Goal: Task Accomplishment & Management: Complete application form

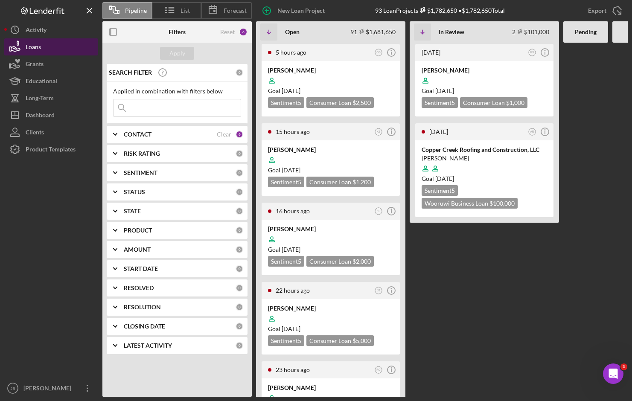
click at [68, 48] on button "Loans" at bounding box center [51, 46] width 94 height 17
click at [139, 109] on input at bounding box center [176, 107] width 127 height 17
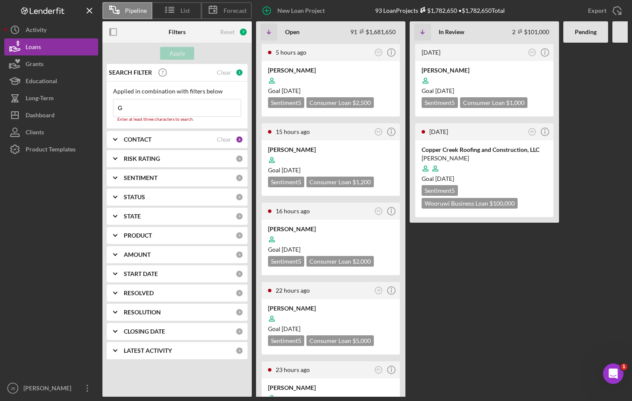
type input "Girth"
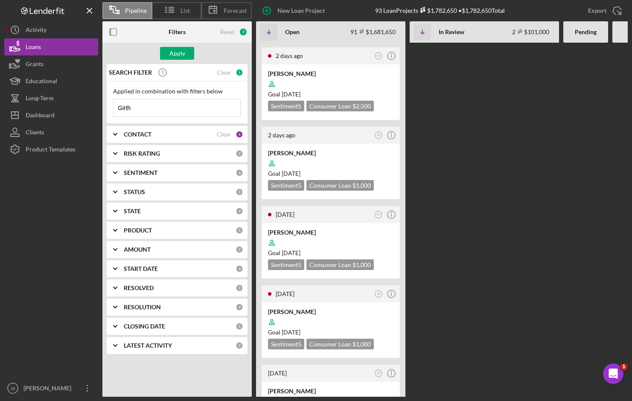
scroll to position [1067, 0]
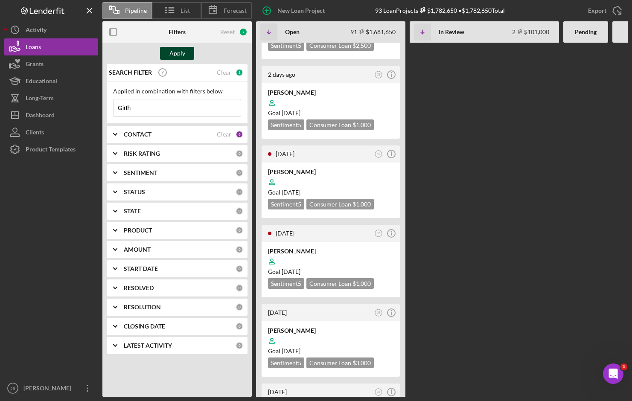
click at [184, 53] on div "Apply" at bounding box center [177, 53] width 16 height 13
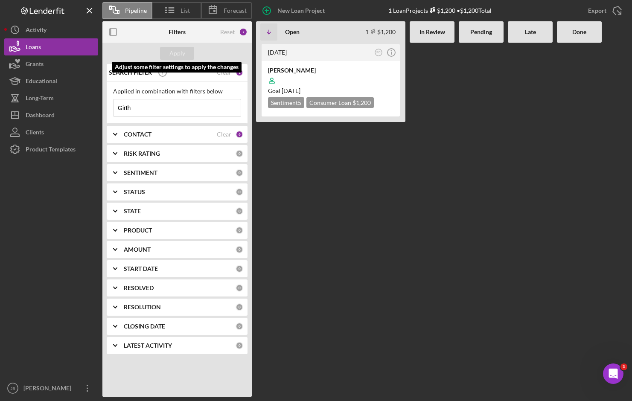
scroll to position [0, 0]
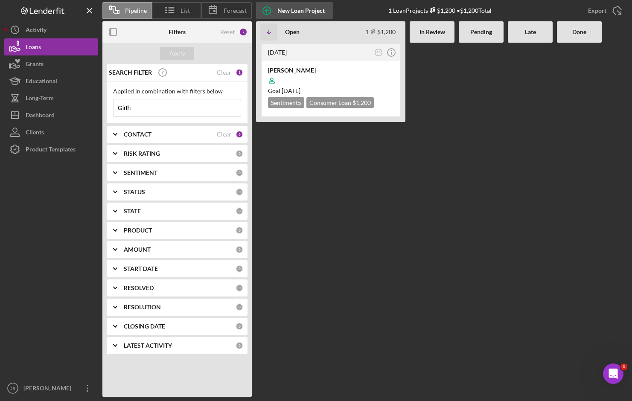
click at [294, 7] on div "New Loan Project" at bounding box center [300, 10] width 47 height 17
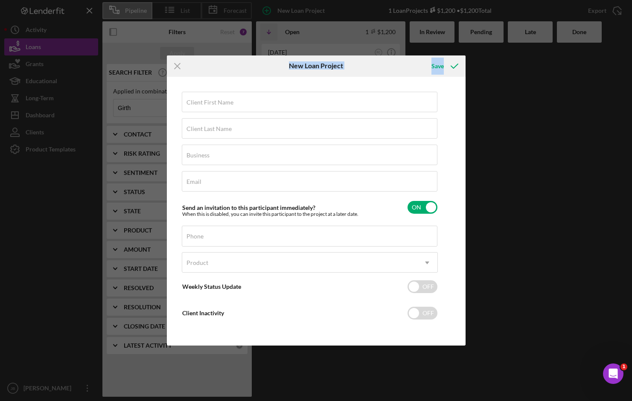
drag, startPoint x: 262, startPoint y: 64, endPoint x: 269, endPoint y: 85, distance: 22.9
click at [266, 89] on form "Icon/Menu Close New Loan Project Save Client First Name Required Client Last Na…" at bounding box center [316, 200] width 299 height 291
click at [396, 62] on div "Save" at bounding box center [415, 65] width 99 height 21
drag, startPoint x: 472, startPoint y: 149, endPoint x: 471, endPoint y: 136, distance: 12.9
click at [472, 149] on div "Icon/Menu Close New Loan Project Save Client First Name Required Client Last Na…" at bounding box center [316, 200] width 632 height 401
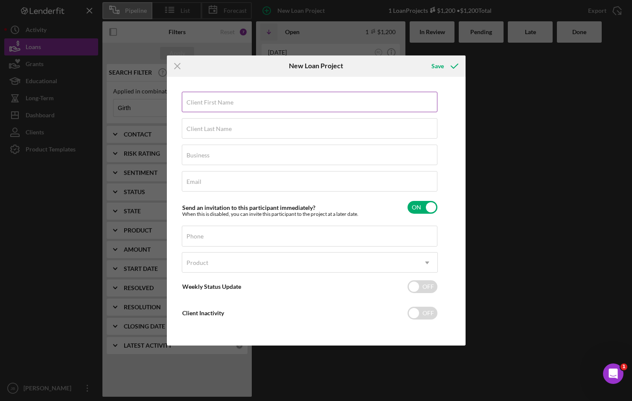
click at [236, 101] on div "Client First Name Required" at bounding box center [310, 102] width 256 height 21
type input "[PERSON_NAME]"
type input "Girth"
type input "N"
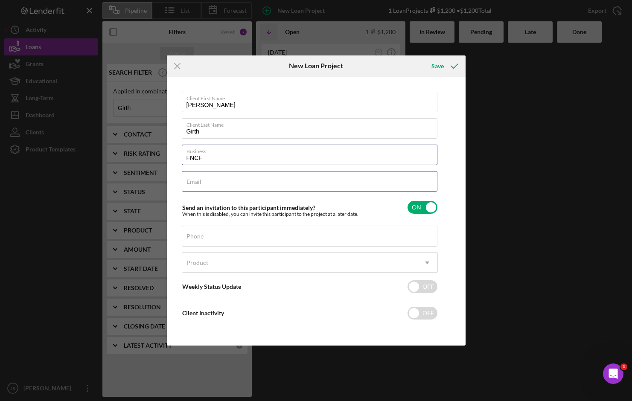
type input "FNCF"
click at [203, 183] on input "Email" at bounding box center [310, 181] width 256 height 20
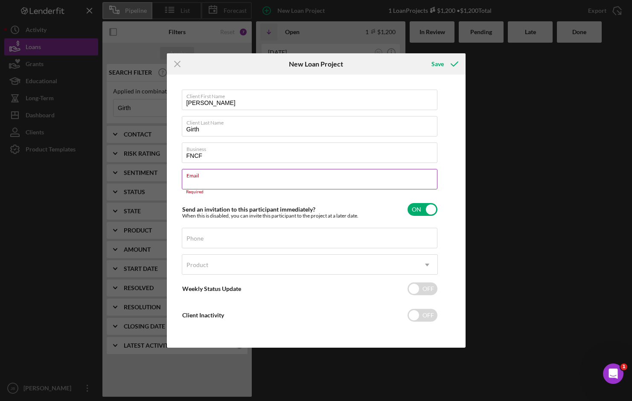
paste input "[EMAIL_ADDRESS][DOMAIN_NAME]"
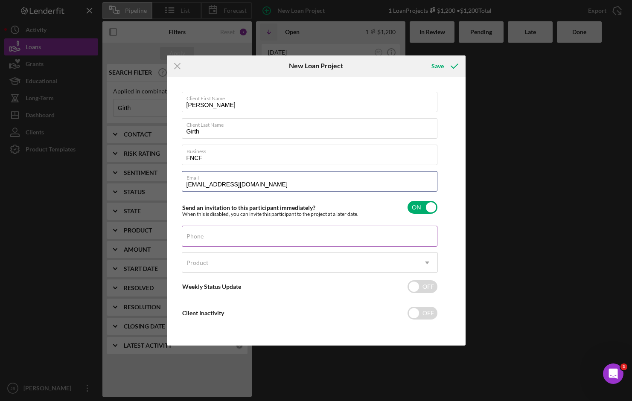
type input "[EMAIL_ADDRESS][DOMAIN_NAME]"
click at [255, 235] on div "Phone" at bounding box center [310, 236] width 256 height 21
click at [204, 236] on label "Phone" at bounding box center [194, 236] width 17 height 7
click at [231, 236] on input "Phone" at bounding box center [310, 236] width 256 height 20
paste input "[PHONE_NUMBER]"
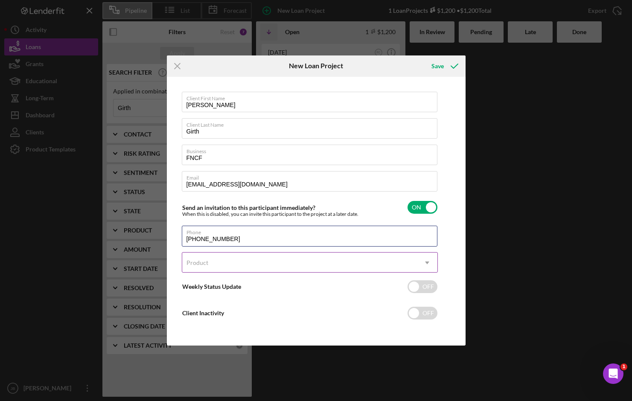
type input "[PHONE_NUMBER]"
click at [217, 263] on div "Product" at bounding box center [299, 263] width 235 height 20
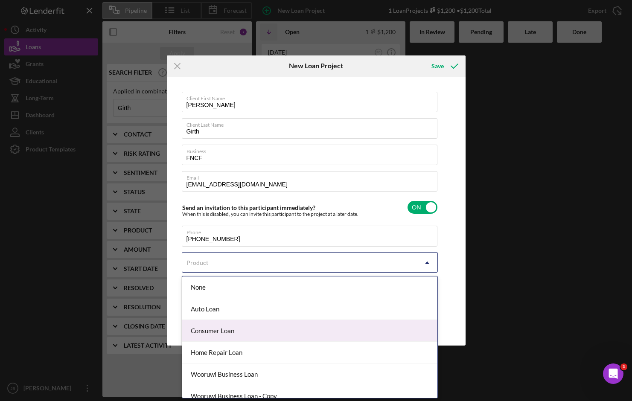
click at [285, 333] on div "Consumer Loan" at bounding box center [309, 331] width 255 height 22
checkbox input "true"
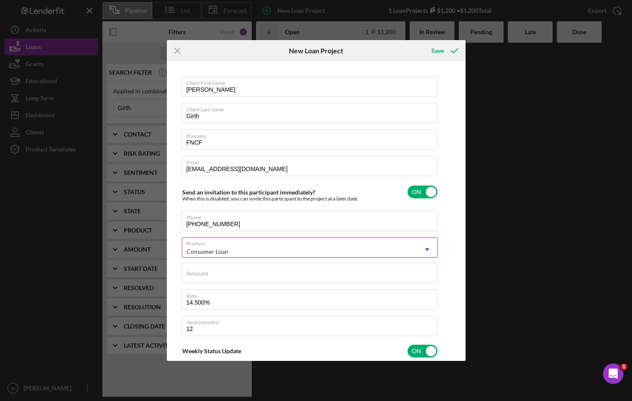
click at [239, 253] on div "Consumer Loan" at bounding box center [299, 252] width 235 height 20
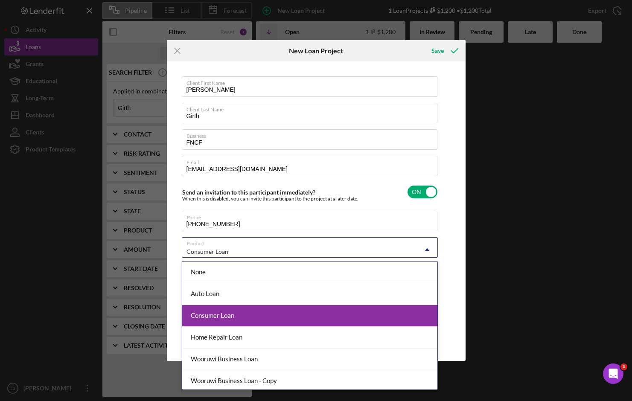
scroll to position [24, 0]
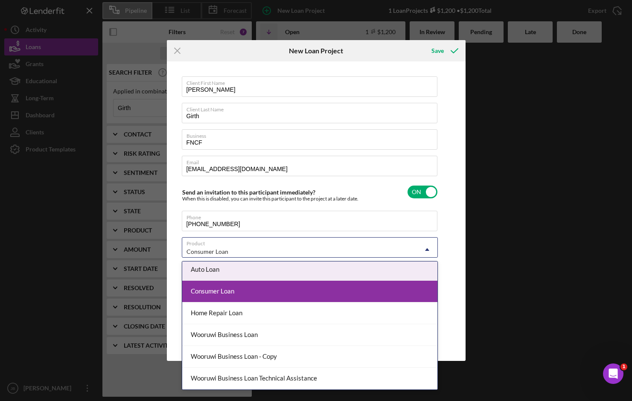
click at [317, 244] on div "Consumer Loan" at bounding box center [299, 252] width 235 height 20
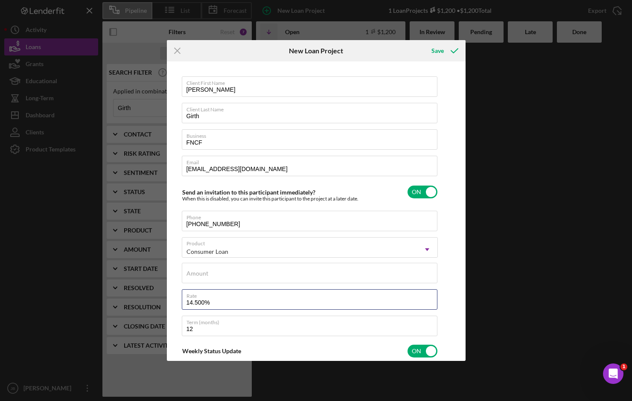
drag, startPoint x: 225, startPoint y: 304, endPoint x: 179, endPoint y: 303, distance: 46.1
click at [179, 303] on div "Client First Name [PERSON_NAME] Client Last Name Girth Business FNCF Email [EMA…" at bounding box center [316, 211] width 294 height 295
type textarea "Here's a snapshot of information that has been fully approved, as well as the i…"
click at [195, 269] on div "Amount" at bounding box center [310, 273] width 256 height 21
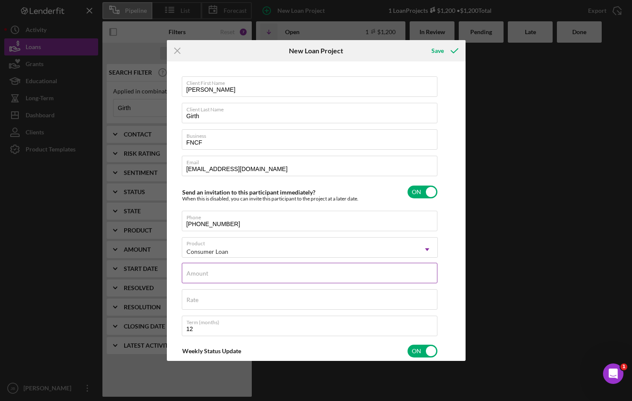
click at [226, 280] on input "Amount" at bounding box center [310, 273] width 256 height 20
type input "$5"
type textarea "Here's a snapshot of information that has been fully approved, as well as the i…"
type input "$50"
type textarea "Here's a snapshot of information that has been fully approved, as well as the i…"
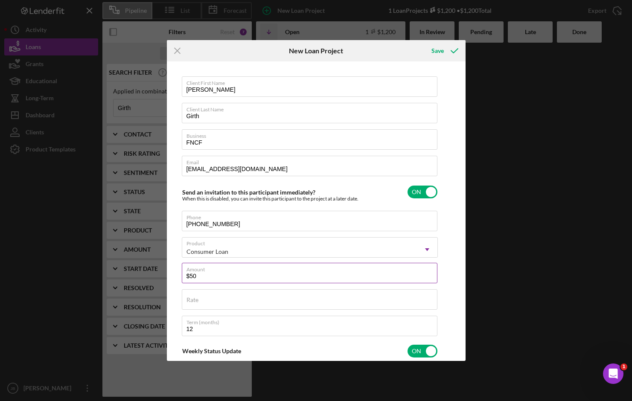
type input "$500"
type textarea "Here's a snapshot of information that has been fully approved, as well as the i…"
type input "$5,000"
type textarea "Here's a snapshot of information that has been fully approved, as well as the i…"
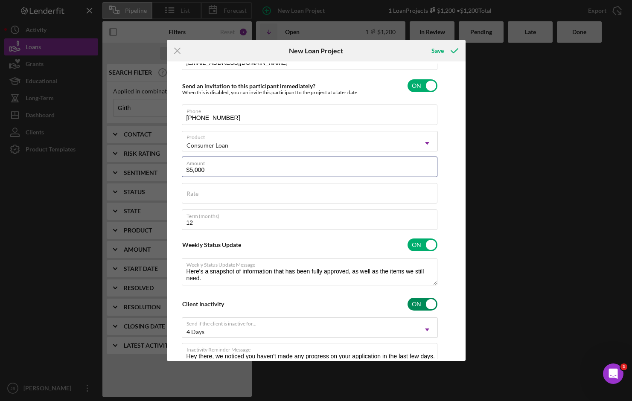
scroll to position [128, 0]
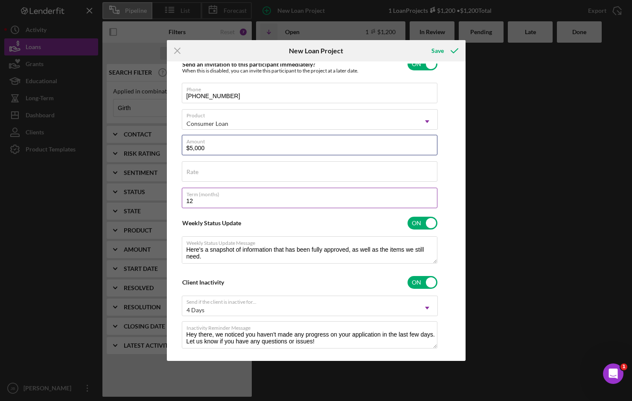
type input "$5,000"
type textarea "Here's a snapshot of information that has been fully approved, as well as the i…"
drag, startPoint x: 190, startPoint y: 199, endPoint x: 159, endPoint y: 201, distance: 31.6
click at [159, 201] on div "Icon/Menu Close New Loan Project Save Client First Name [PERSON_NAME] Client La…" at bounding box center [316, 200] width 632 height 401
type textarea "Here's a snapshot of information that has been fully approved, as well as the i…"
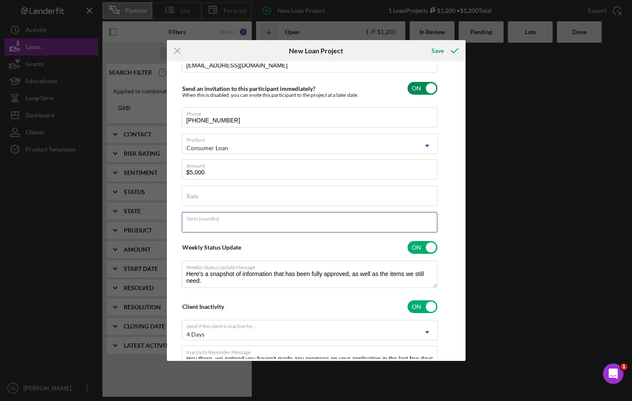
scroll to position [55, 0]
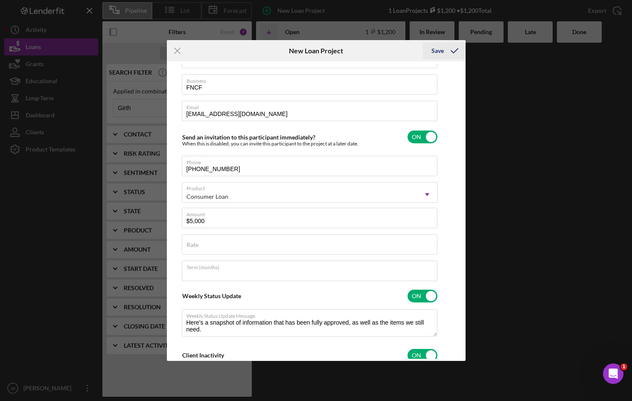
click at [438, 51] on div "Save" at bounding box center [437, 50] width 12 height 17
type textarea "Here's a snapshot of information that has been fully approved, as well as the i…"
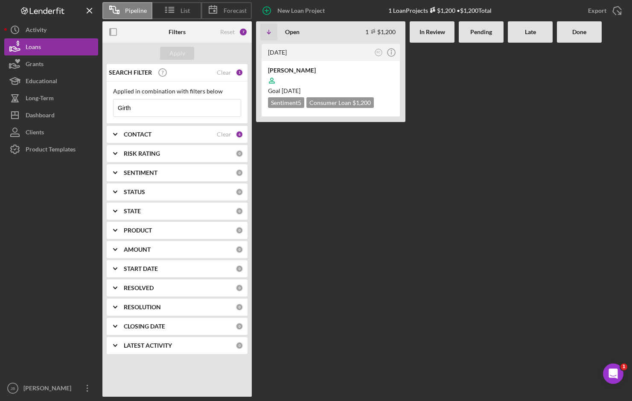
click at [478, 238] on div at bounding box center [481, 220] width 45 height 354
drag, startPoint x: 19, startPoint y: 0, endPoint x: 136, endPoint y: 106, distance: 157.4
click at [136, 106] on input "Girth" at bounding box center [176, 107] width 127 height 17
drag, startPoint x: 146, startPoint y: 110, endPoint x: 106, endPoint y: 108, distance: 40.6
click at [106, 108] on div "SEARCH FILTER Clear 1 Applied in combination with filters below Girth Icon/Menu…" at bounding box center [176, 212] width 149 height 297
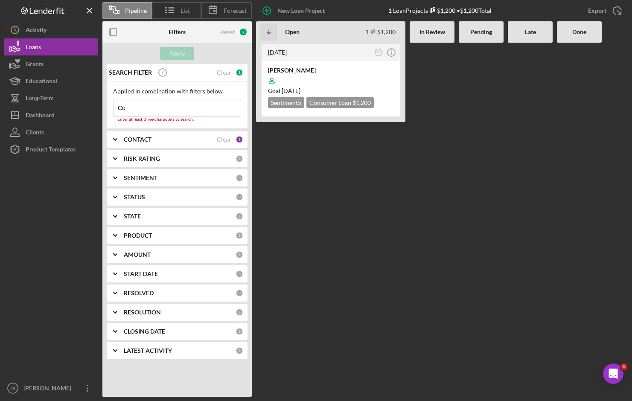
click at [141, 112] on input "Ce" at bounding box center [176, 107] width 127 height 17
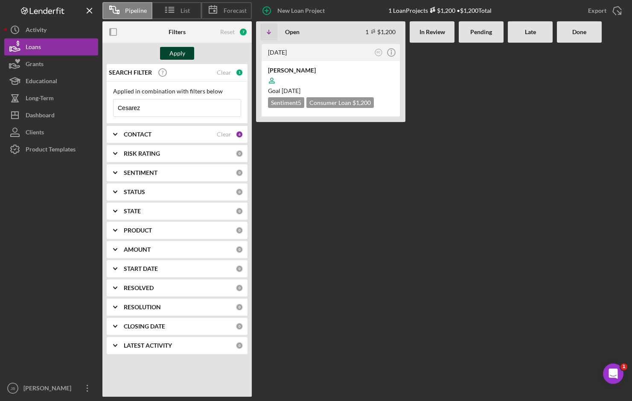
type input "Cesarez"
click at [187, 54] on button "Apply" at bounding box center [177, 53] width 34 height 13
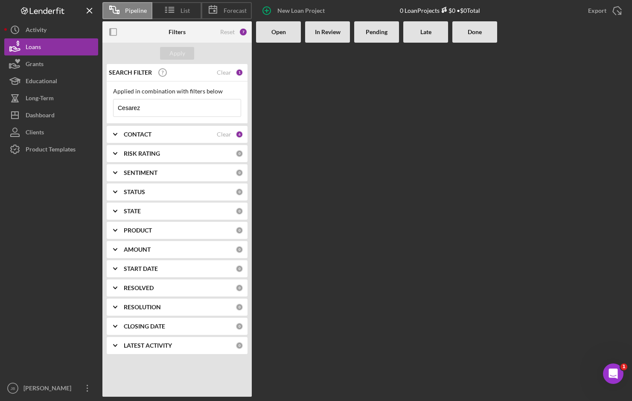
click at [193, 104] on input "Cesarez" at bounding box center [176, 107] width 127 height 17
drag, startPoint x: 172, startPoint y: 107, endPoint x: 117, endPoint y: 111, distance: 54.8
click at [117, 111] on input "Cesarez" at bounding box center [176, 107] width 127 height 17
click at [176, 110] on input at bounding box center [176, 107] width 127 height 17
type input "Cesarez"
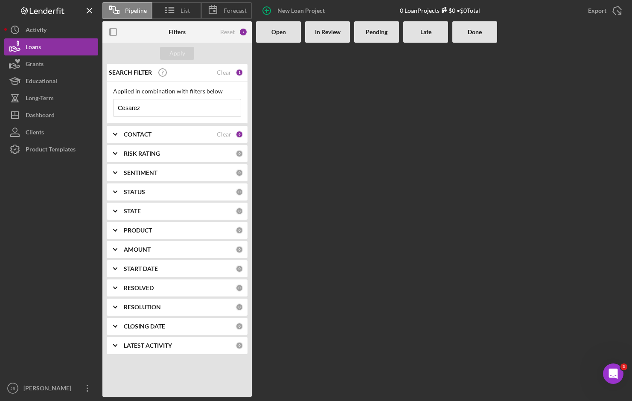
click at [236, 134] on div "6" at bounding box center [240, 135] width 8 height 8
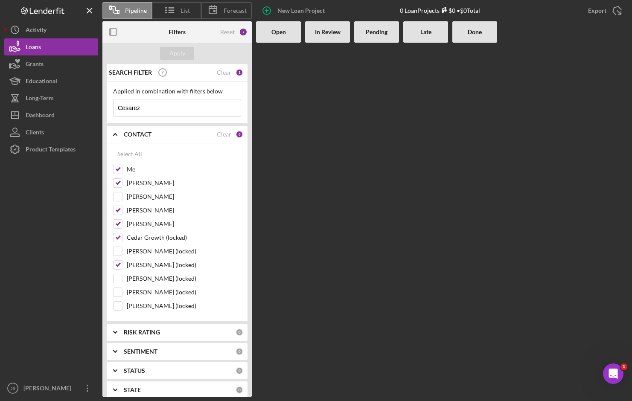
click at [236, 134] on div "6" at bounding box center [240, 135] width 8 height 8
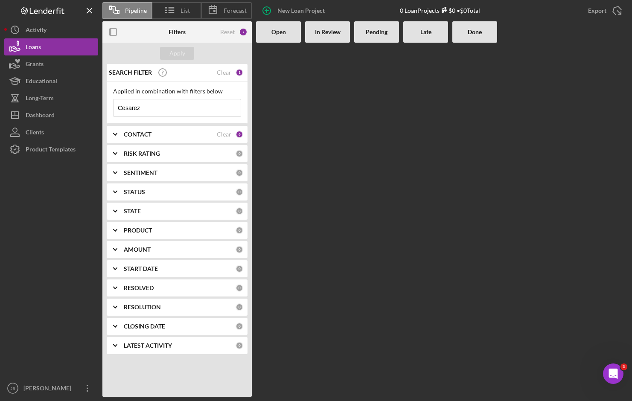
click at [172, 108] on input "Cesarez" at bounding box center [176, 107] width 127 height 17
click at [157, 108] on input "Cesarez" at bounding box center [176, 107] width 127 height 17
click at [241, 32] on div "7" at bounding box center [243, 32] width 9 height 9
click at [152, 106] on input "Cesarez" at bounding box center [176, 107] width 127 height 17
click at [151, 108] on input "Cesarez" at bounding box center [176, 107] width 127 height 17
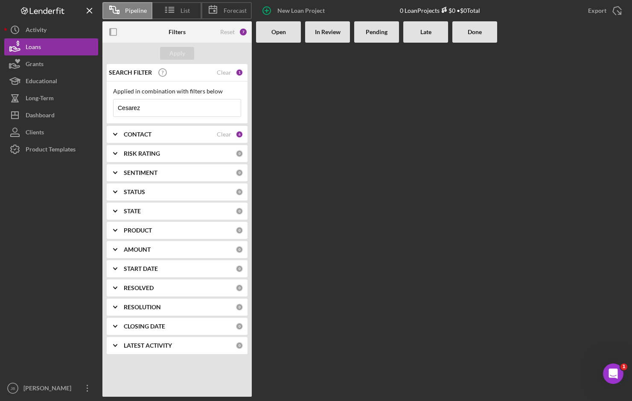
click at [151, 108] on input "Cesarez" at bounding box center [176, 107] width 127 height 17
click at [178, 54] on div "Apply" at bounding box center [177, 53] width 16 height 13
click at [152, 107] on input "[PERSON_NAME]" at bounding box center [176, 107] width 127 height 17
drag, startPoint x: 154, startPoint y: 107, endPoint x: 97, endPoint y: 107, distance: 56.8
click at [97, 107] on div "Pipeline List Forecast New Loan Project 0 Loan Projects $0 • $0 Total Export Ic…" at bounding box center [315, 198] width 623 height 397
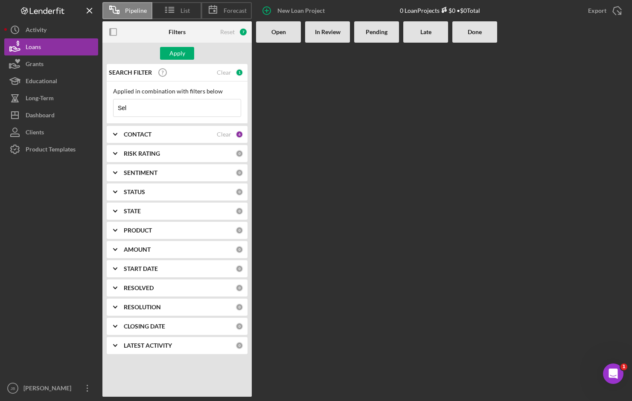
type input "[PERSON_NAME]"
click at [175, 47] on div "Apply" at bounding box center [177, 53] width 16 height 13
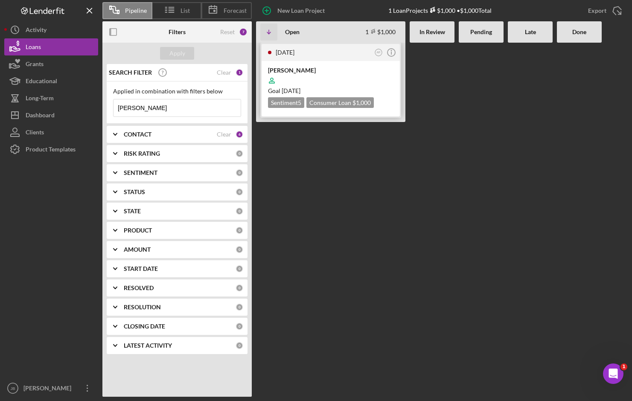
click at [317, 58] on div "[DATE] AR Icon/Info" at bounding box center [331, 52] width 138 height 17
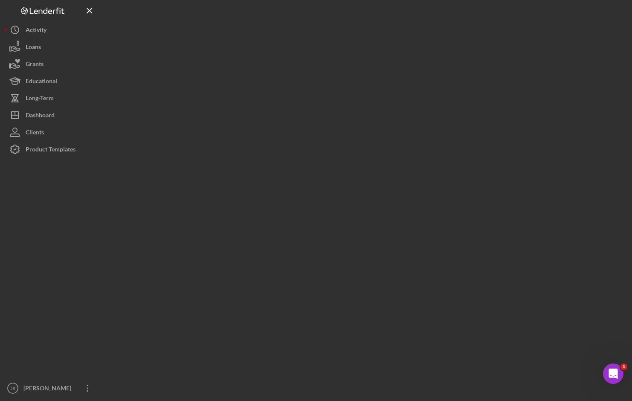
click at [317, 58] on div at bounding box center [364, 198] width 525 height 397
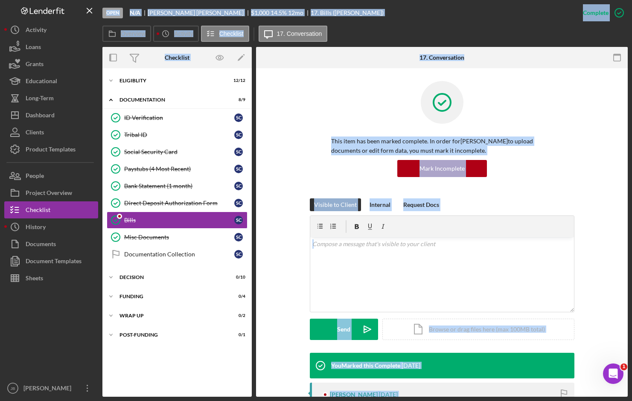
click at [547, 174] on div "Mark Incomplete" at bounding box center [442, 168] width 222 height 17
click at [183, 83] on div "Eligiblity" at bounding box center [180, 80] width 122 height 5
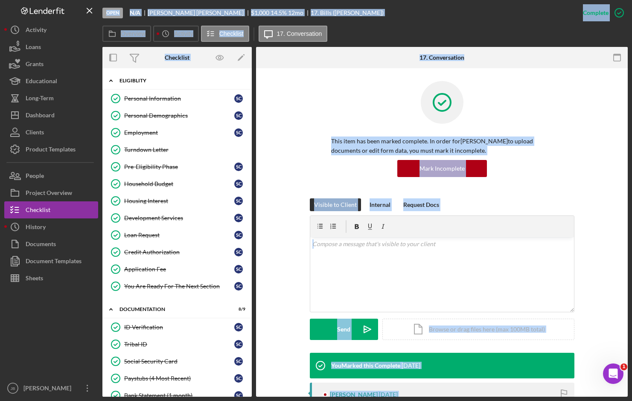
click at [125, 79] on div "Eligiblity" at bounding box center [180, 80] width 122 height 5
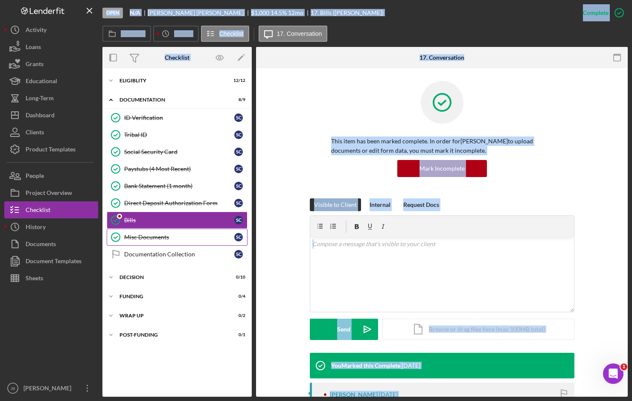
click at [168, 239] on div "Misc Documents" at bounding box center [179, 237] width 110 height 7
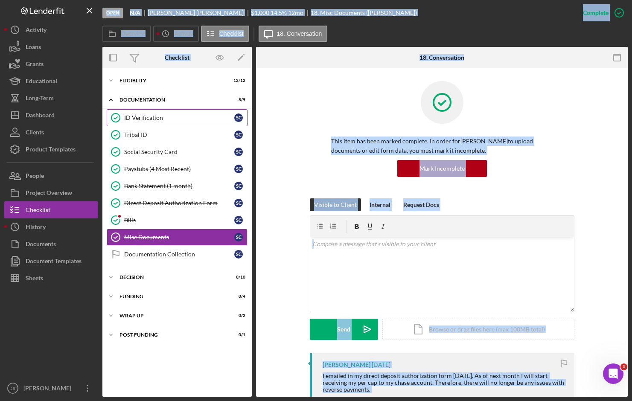
click at [178, 121] on div "ID Verification" at bounding box center [179, 117] width 110 height 7
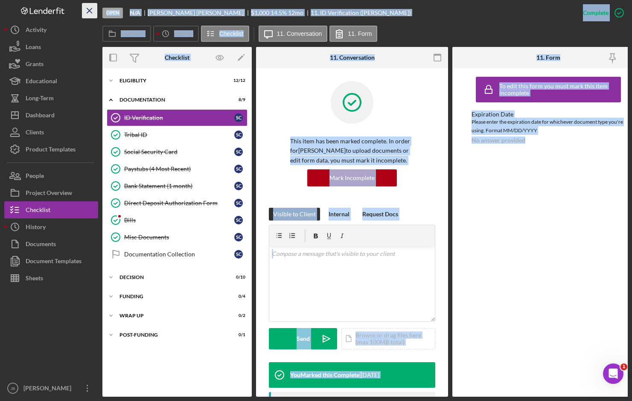
click at [96, 9] on icon "Icon/Menu Close" at bounding box center [89, 10] width 19 height 19
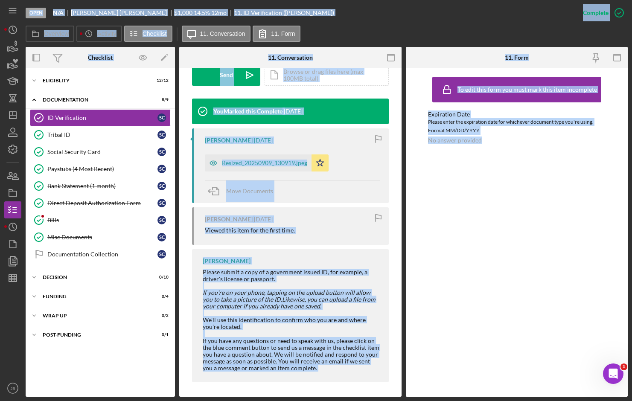
scroll to position [266, 0]
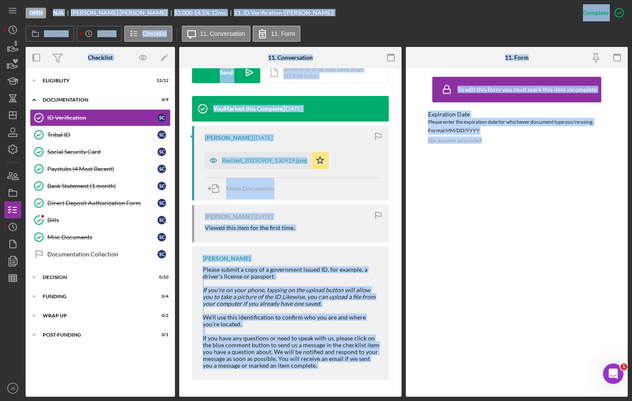
click at [373, 265] on div "[PERSON_NAME] Please submit a copy of a government issued ID, for example, a dr…" at bounding box center [290, 314] width 197 height 134
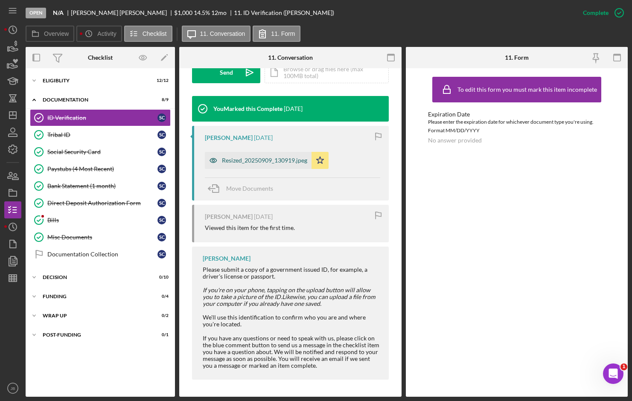
click at [268, 157] on div "Resized_20250909_130919.jpeg" at bounding box center [264, 160] width 85 height 7
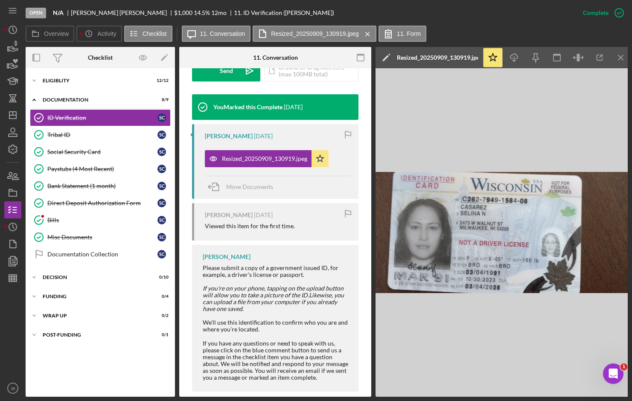
scroll to position [282, 0]
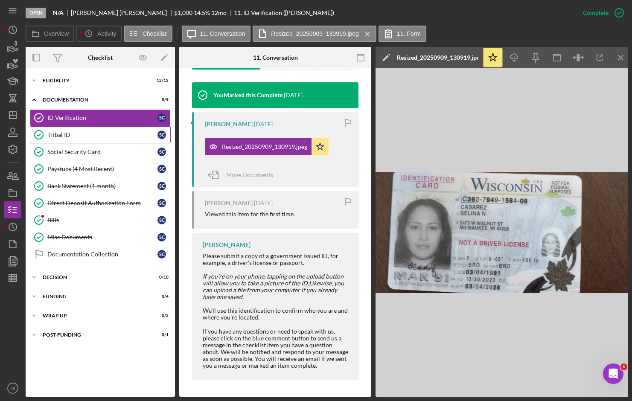
click at [115, 131] on div "Tribal ID" at bounding box center [102, 134] width 110 height 7
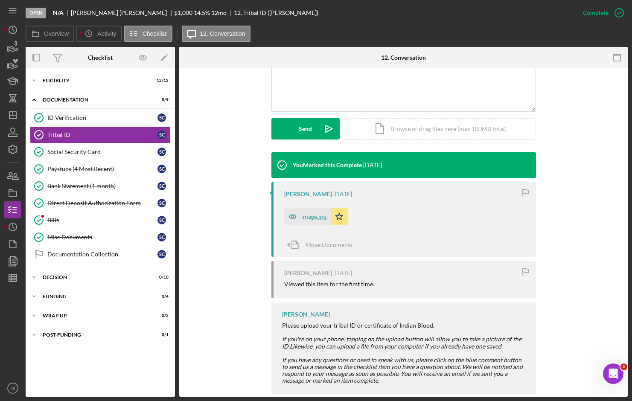
scroll to position [215, 0]
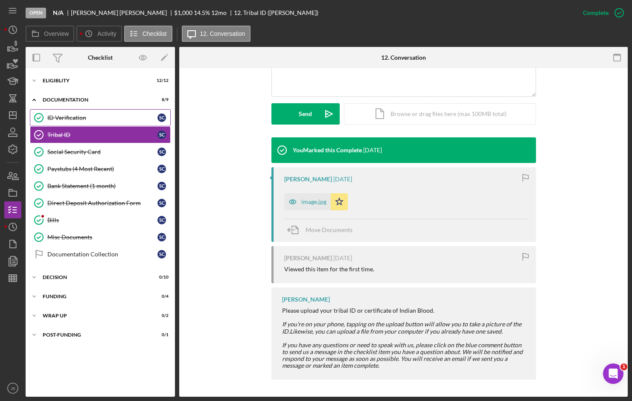
click at [93, 114] on div "ID Verification" at bounding box center [102, 117] width 110 height 7
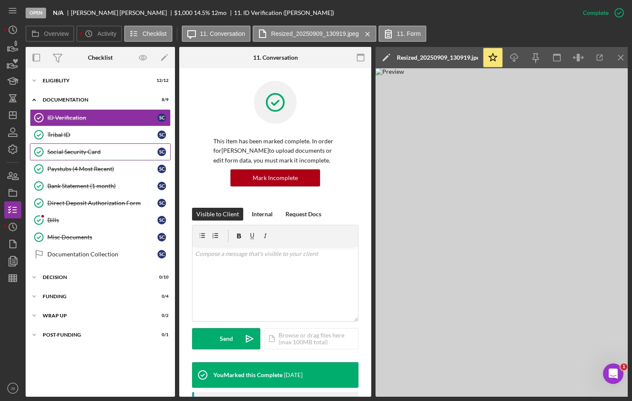
click at [98, 154] on div "Social Security Card" at bounding box center [102, 151] width 110 height 7
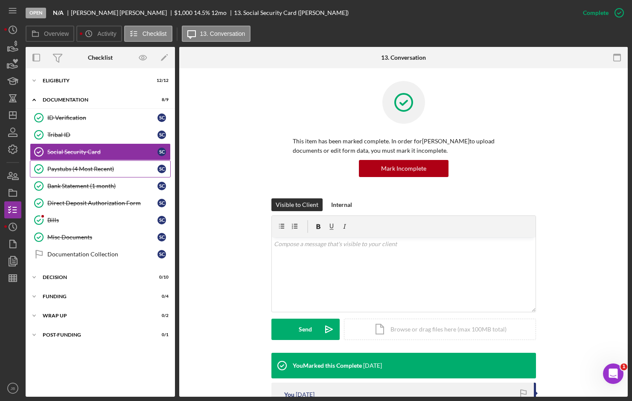
click at [98, 167] on div "Paystubs (4 Most Recent)" at bounding box center [102, 169] width 110 height 7
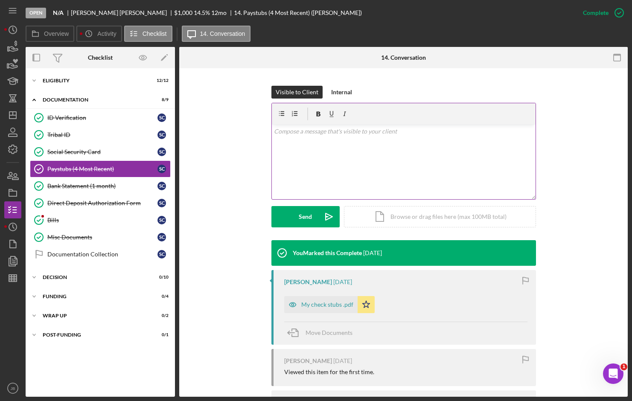
scroll to position [166, 0]
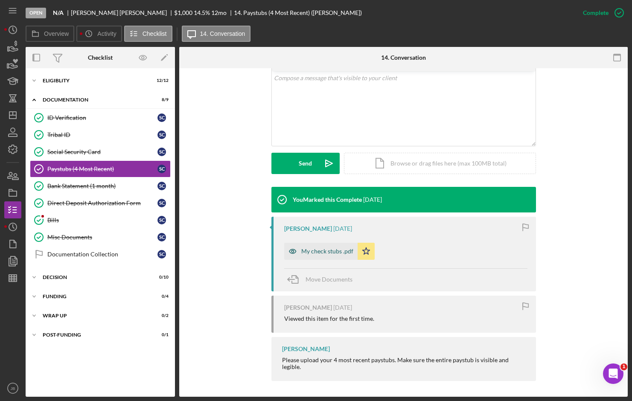
click at [323, 251] on div "My check stubs .pdf" at bounding box center [327, 251] width 52 height 7
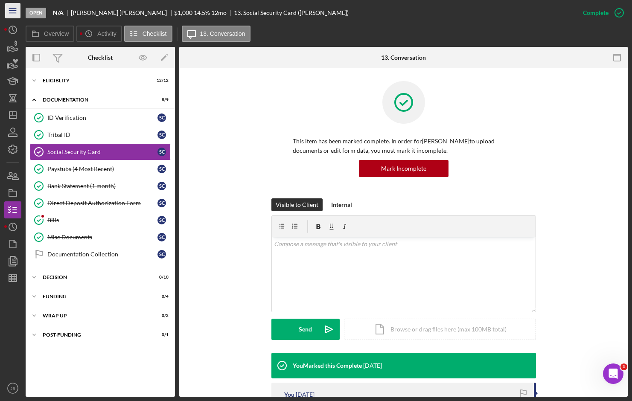
click at [16, 15] on icon "Icon/Menu" at bounding box center [12, 10] width 19 height 19
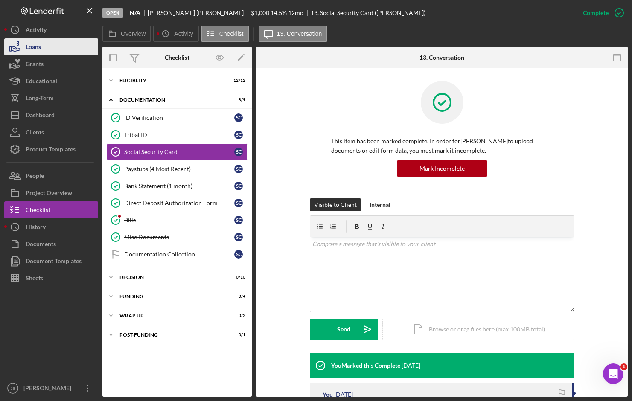
click at [66, 52] on button "Loans" at bounding box center [51, 46] width 94 height 17
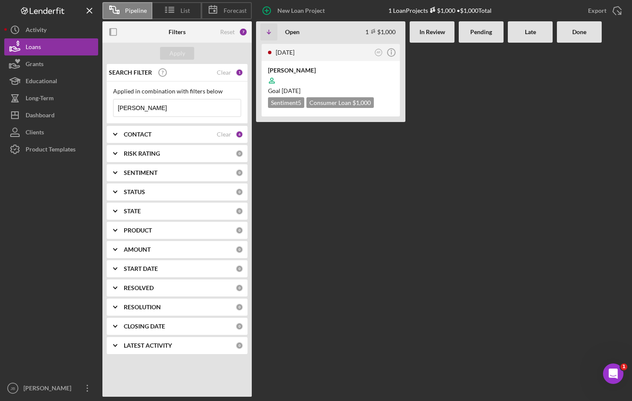
click at [571, 173] on div at bounding box center [579, 220] width 45 height 354
